Goal: Task Accomplishment & Management: Manage account settings

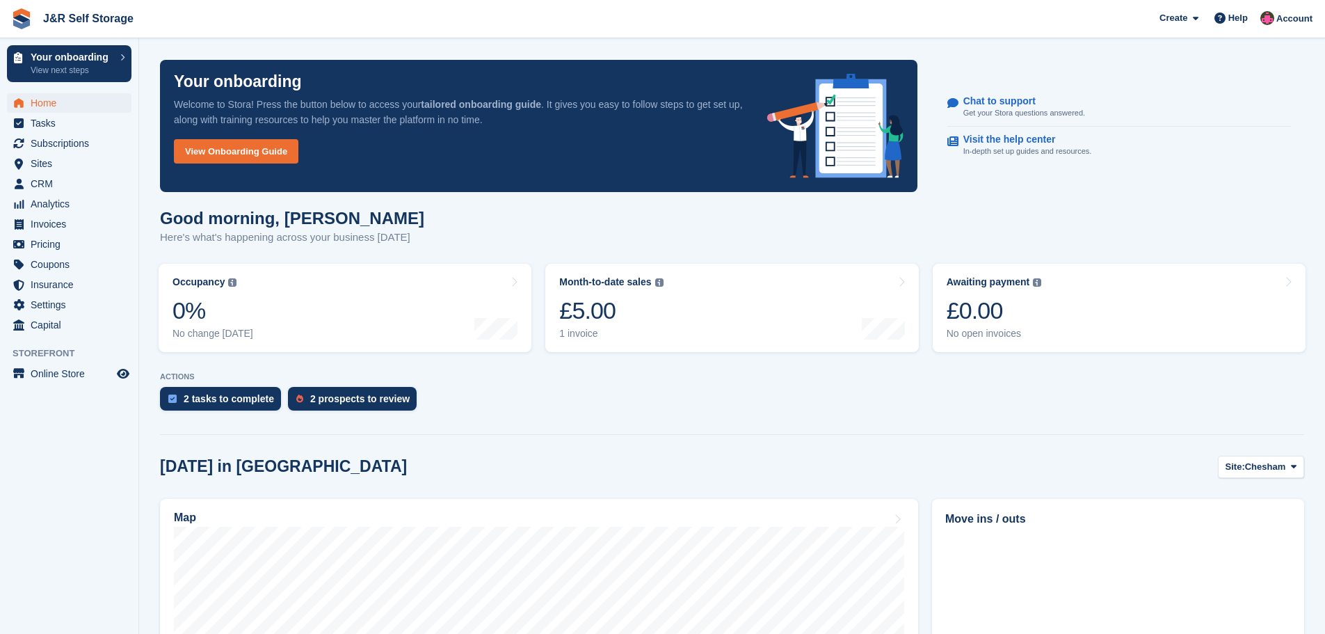
drag, startPoint x: 93, startPoint y: 5, endPoint x: 1062, endPoint y: 14, distance: 969.1
click at [1062, 14] on span "J&R Self Storage Create Subscription Invoice Contact Deal Discount Page Help Ch…" at bounding box center [662, 19] width 1325 height 38
drag, startPoint x: 1335, startPoint y: 3, endPoint x: 1017, endPoint y: 431, distance: 533.0
click at [1017, 431] on div at bounding box center [732, 432] width 1144 height 6
drag, startPoint x: 1335, startPoint y: 1, endPoint x: 47, endPoint y: 307, distance: 1324.0
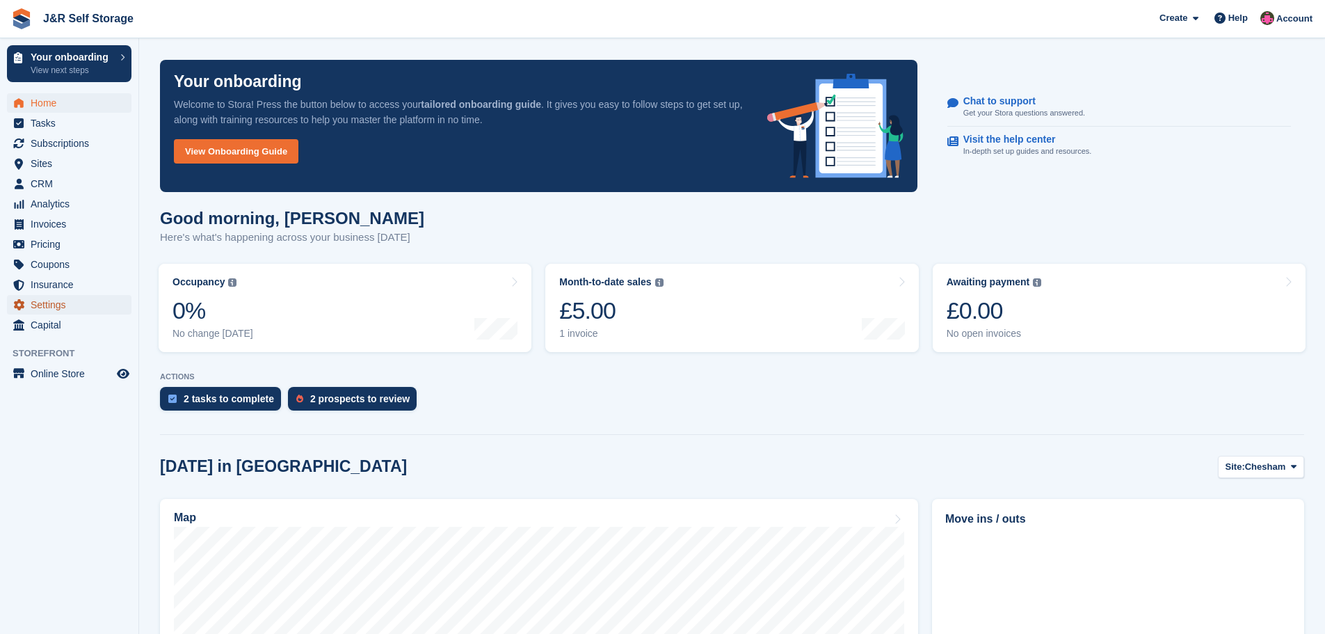
click at [47, 307] on span "Settings" at bounding box center [72, 304] width 83 height 19
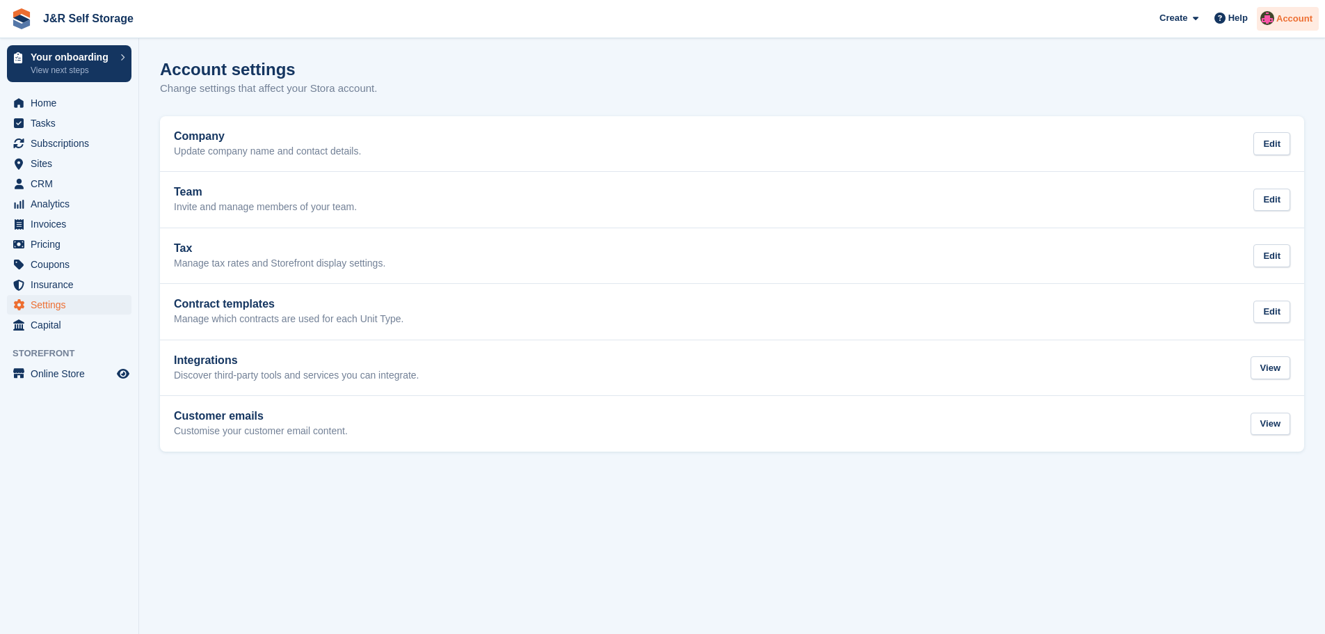
click at [1308, 22] on span "Account" at bounding box center [1294, 19] width 36 height 14
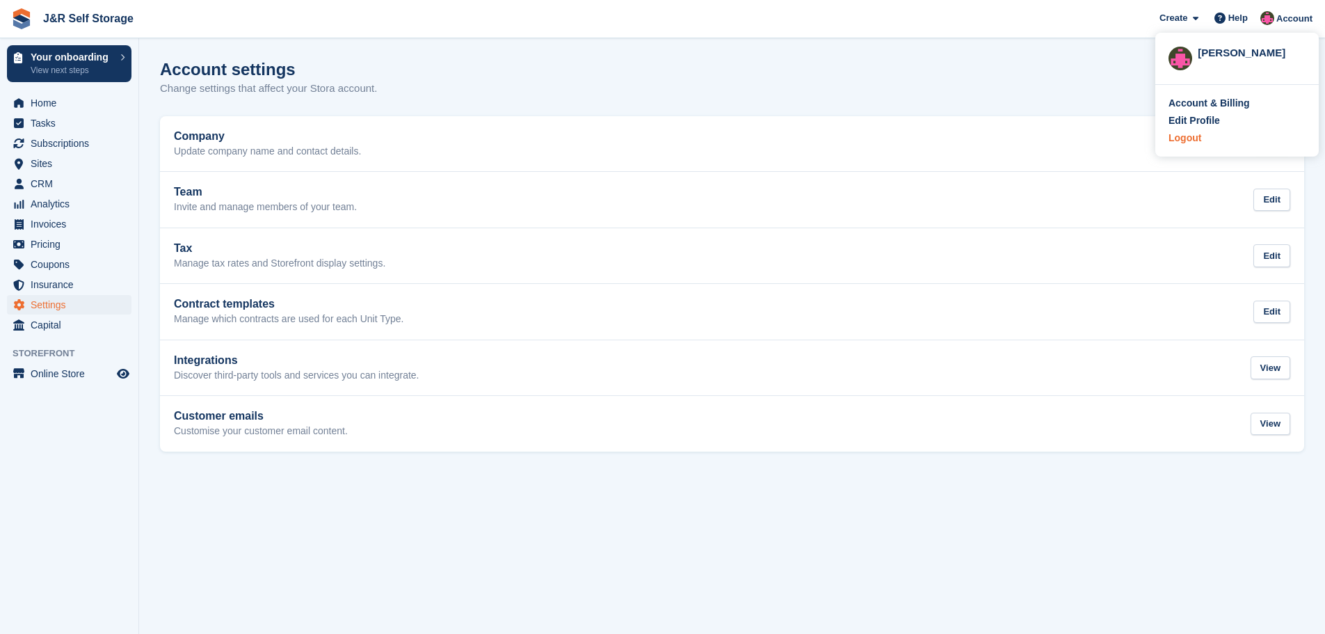
click at [1204, 139] on div "Logout" at bounding box center [1237, 138] width 137 height 15
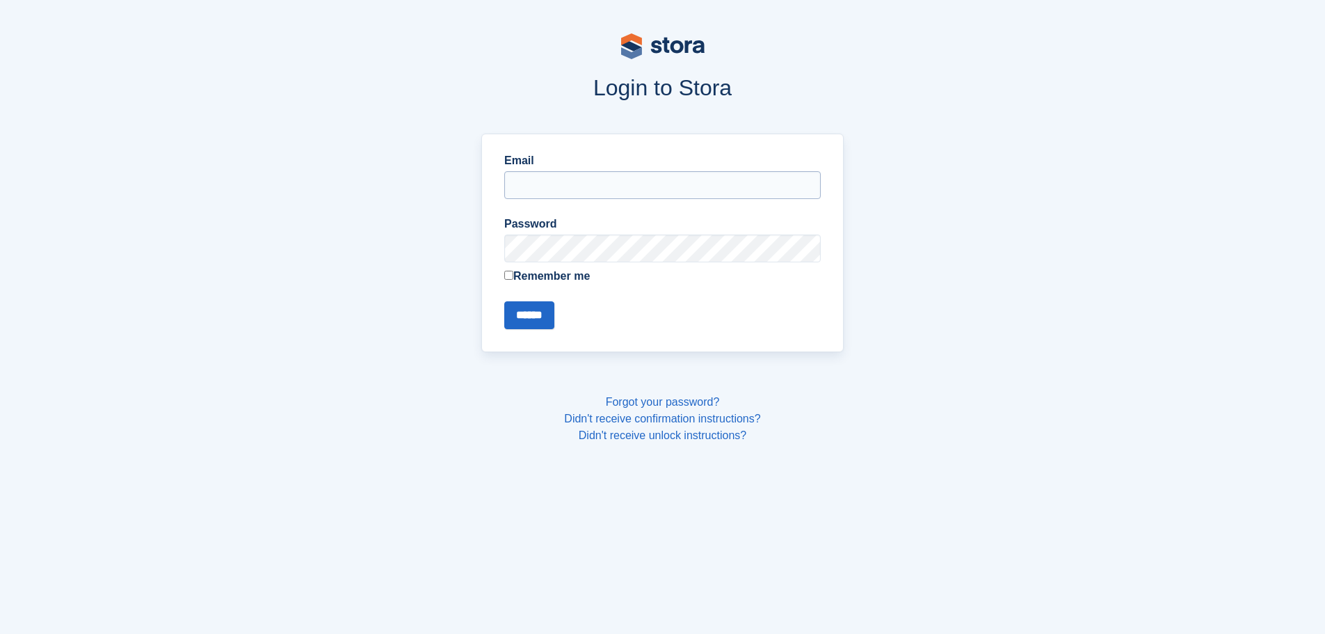
click at [531, 183] on input "Email" at bounding box center [662, 185] width 317 height 28
type input "**********"
click at [553, 245] on div "Password" at bounding box center [662, 239] width 317 height 47
click at [504, 301] on input "******" at bounding box center [529, 315] width 50 height 28
